Goal: Information Seeking & Learning: Learn about a topic

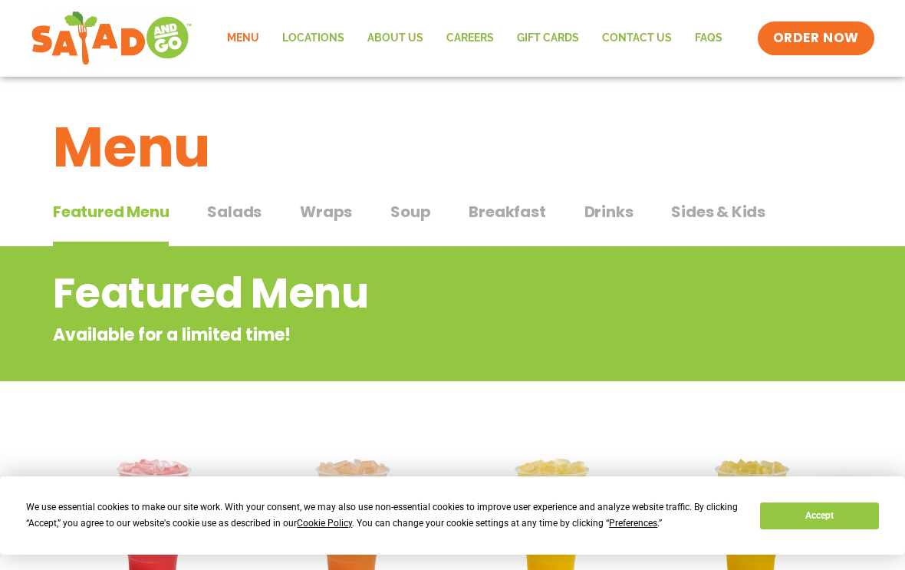
click at [238, 217] on span "Salads" at bounding box center [234, 211] width 54 height 23
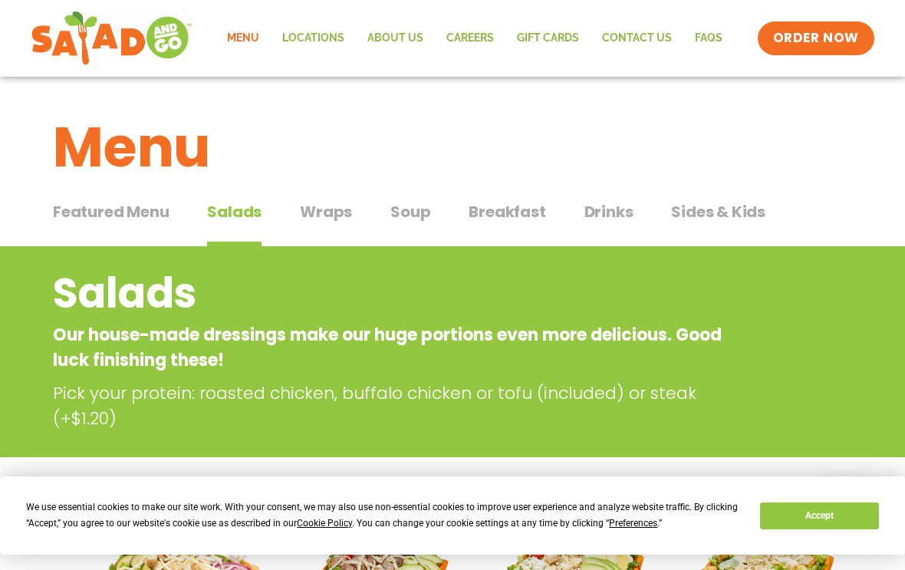
click at [316, 213] on span "Wraps" at bounding box center [326, 211] width 52 height 23
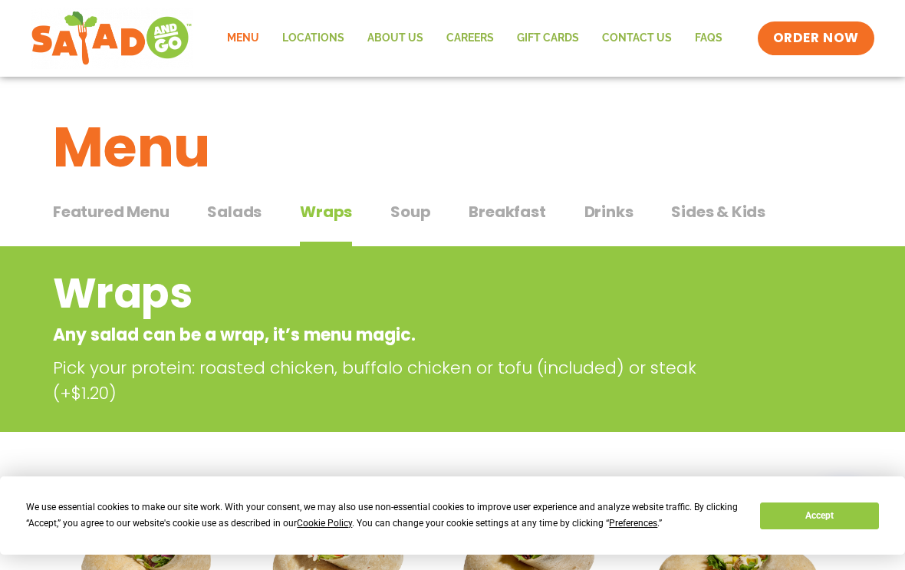
click at [94, 214] on span "Featured Menu" at bounding box center [111, 211] width 116 height 23
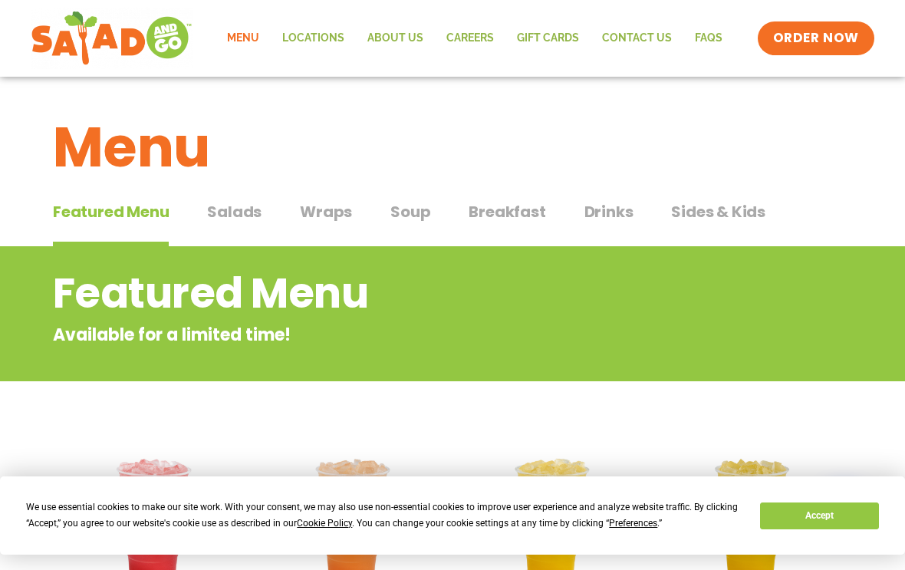
click at [218, 209] on span "Salads" at bounding box center [234, 211] width 54 height 23
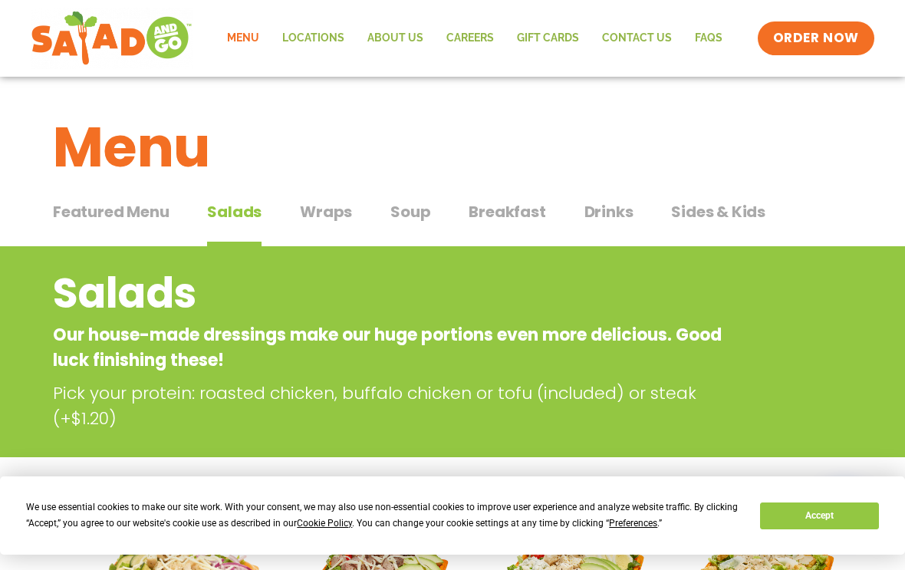
click at [715, 211] on span "Sides & Kids" at bounding box center [718, 211] width 94 height 23
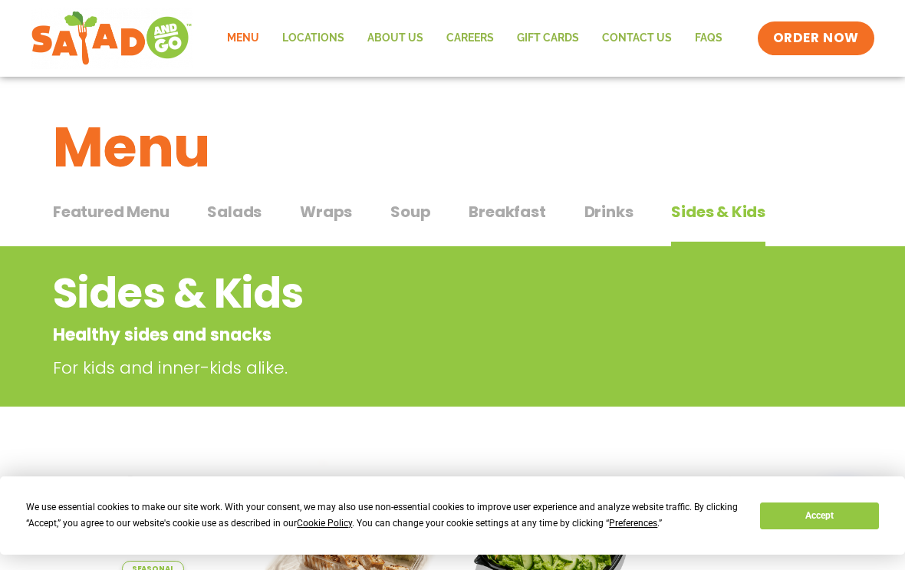
click at [229, 222] on span "Salads" at bounding box center [234, 211] width 54 height 23
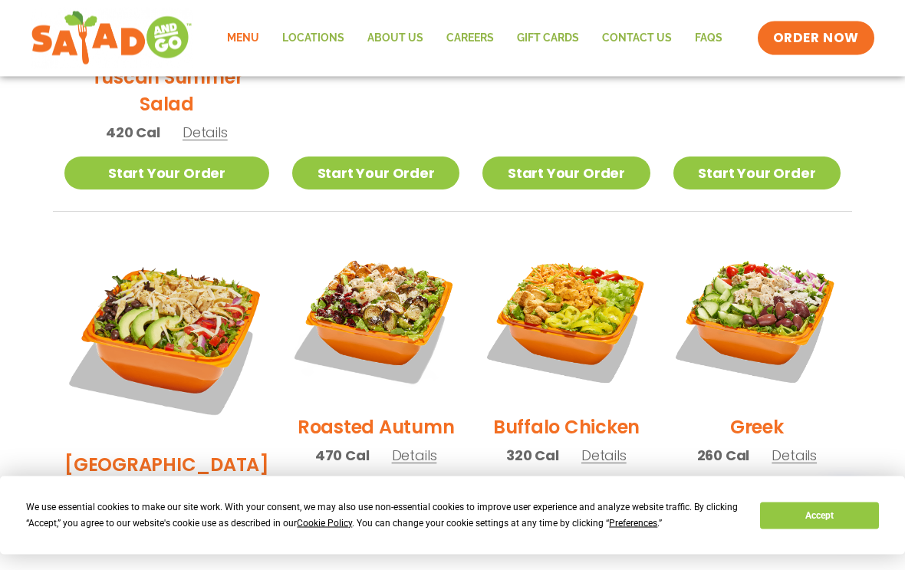
scroll to position [662, 0]
click at [619, 305] on img at bounding box center [565, 318] width 167 height 167
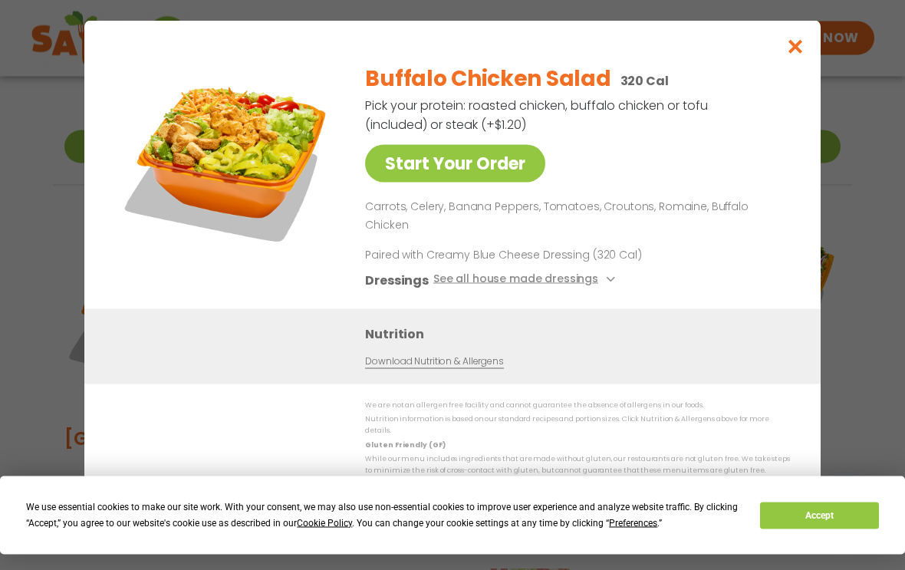
scroll to position [688, 0]
